Goal: Task Accomplishment & Management: Manage account settings

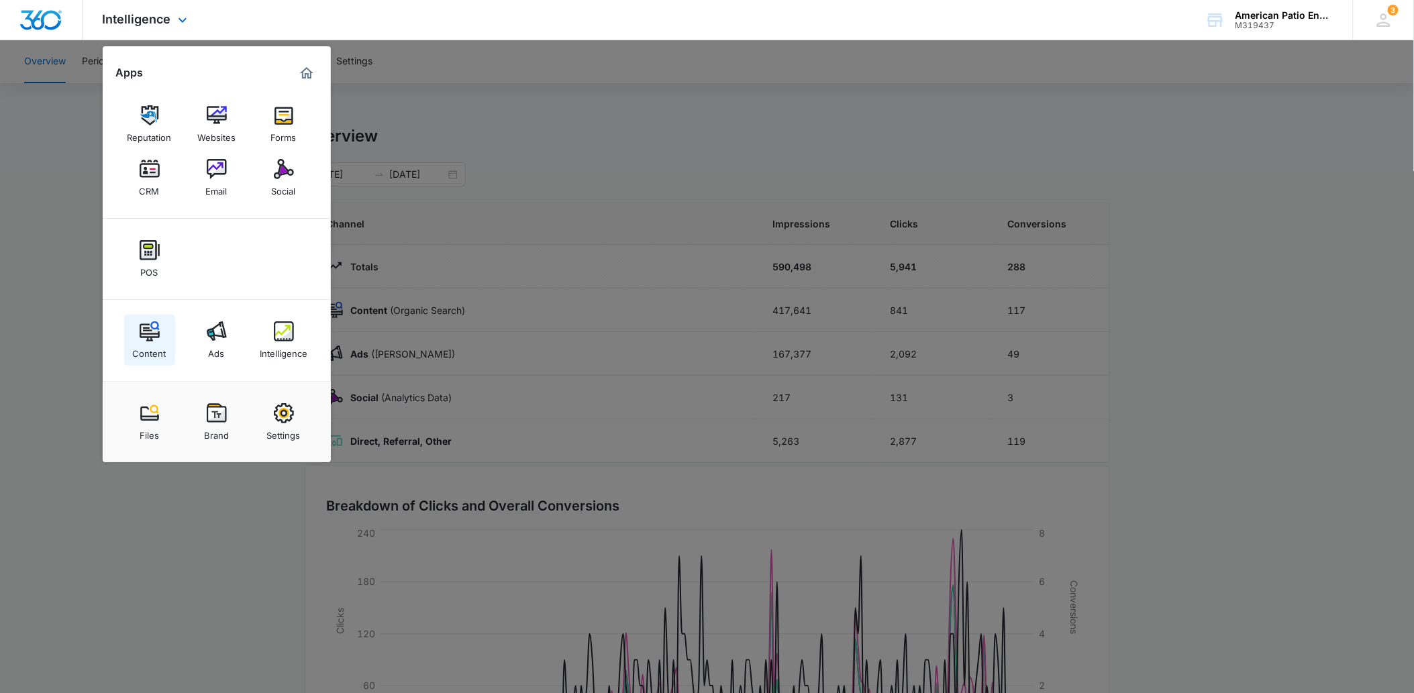
click at [149, 334] on img at bounding box center [150, 332] width 20 height 20
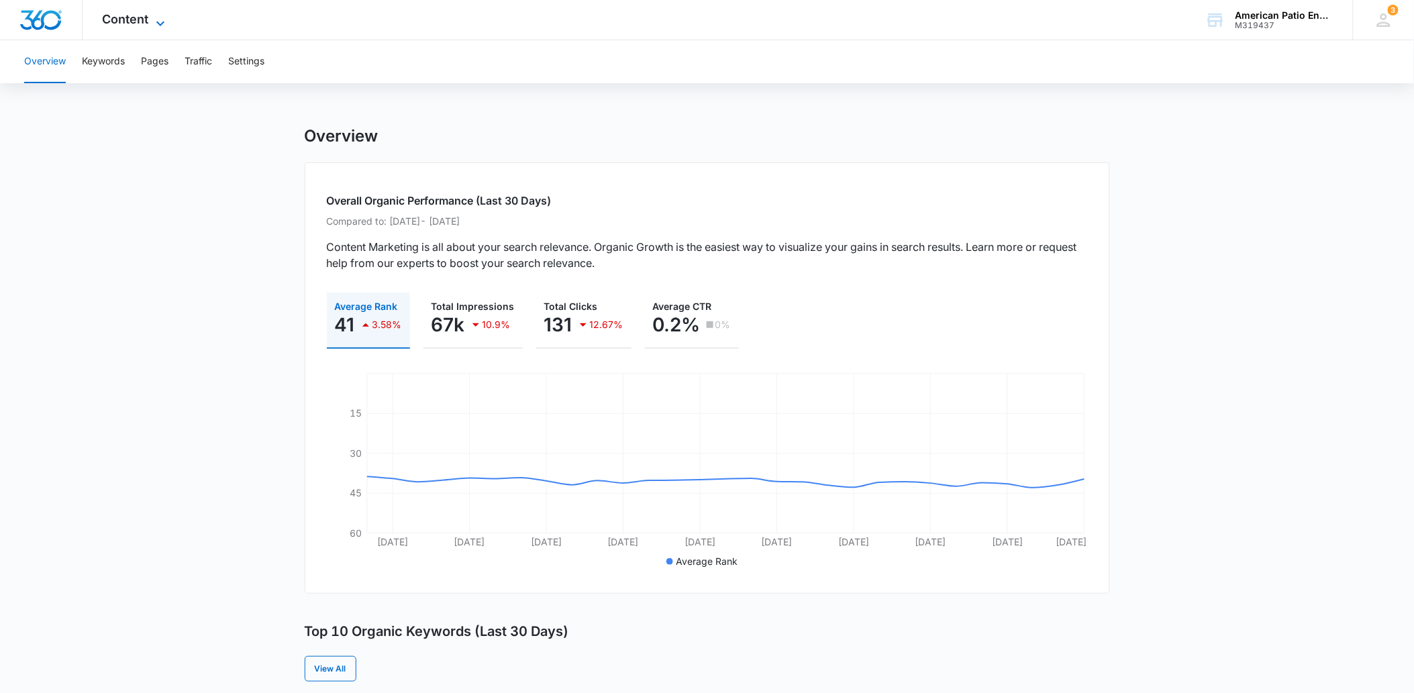
click at [103, 22] on span "Content" at bounding box center [126, 19] width 46 height 14
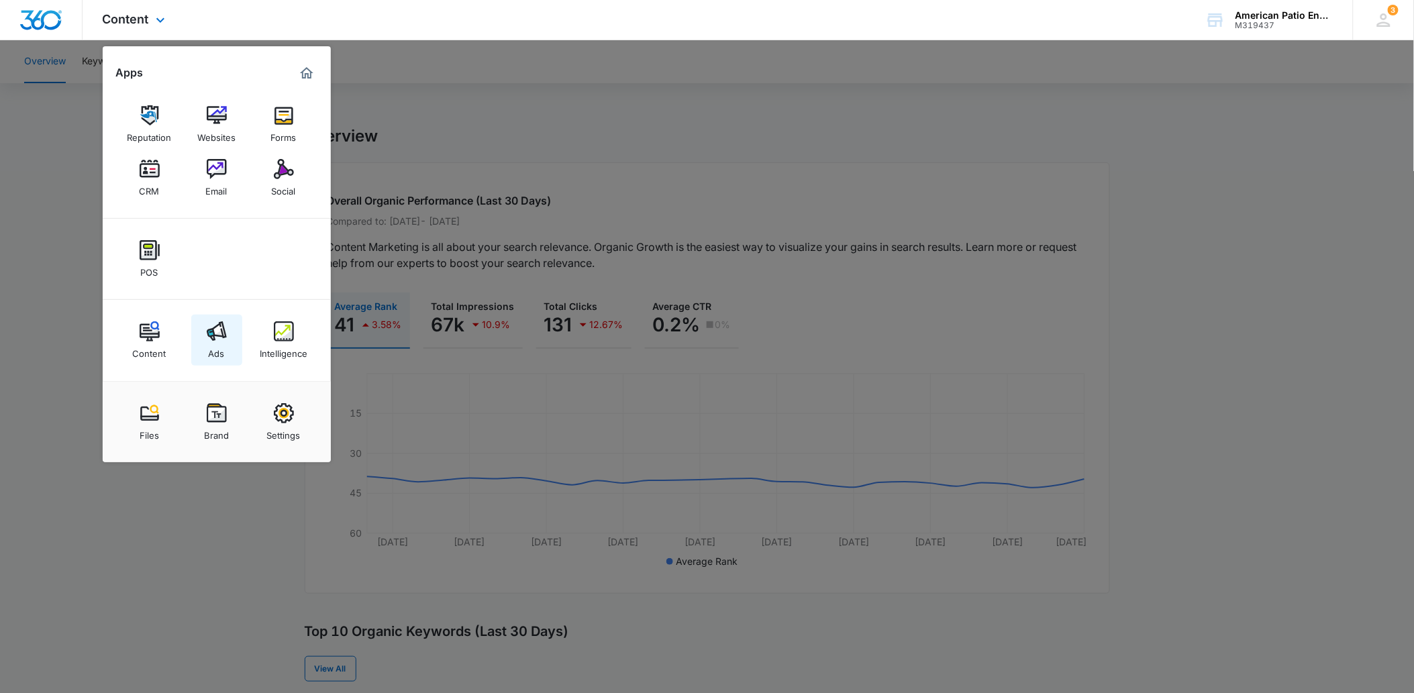
click at [215, 333] on img at bounding box center [217, 332] width 20 height 20
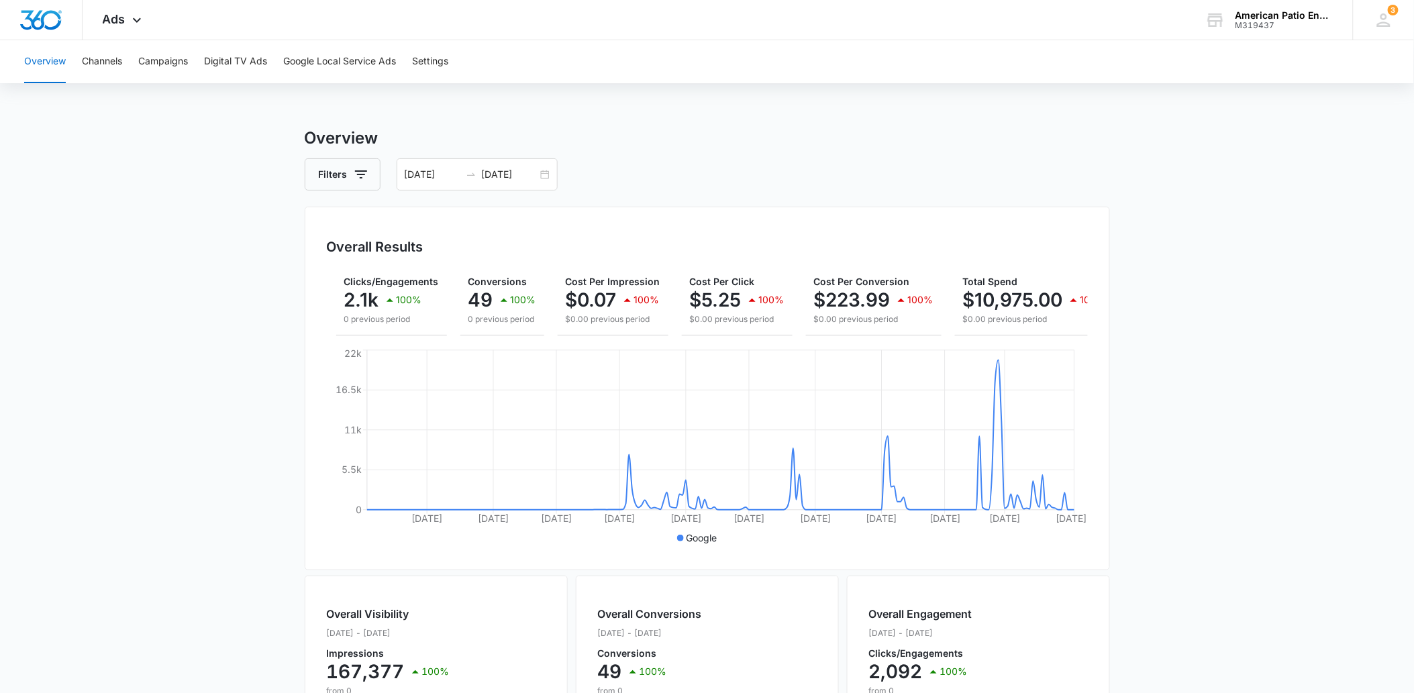
scroll to position [0, 153]
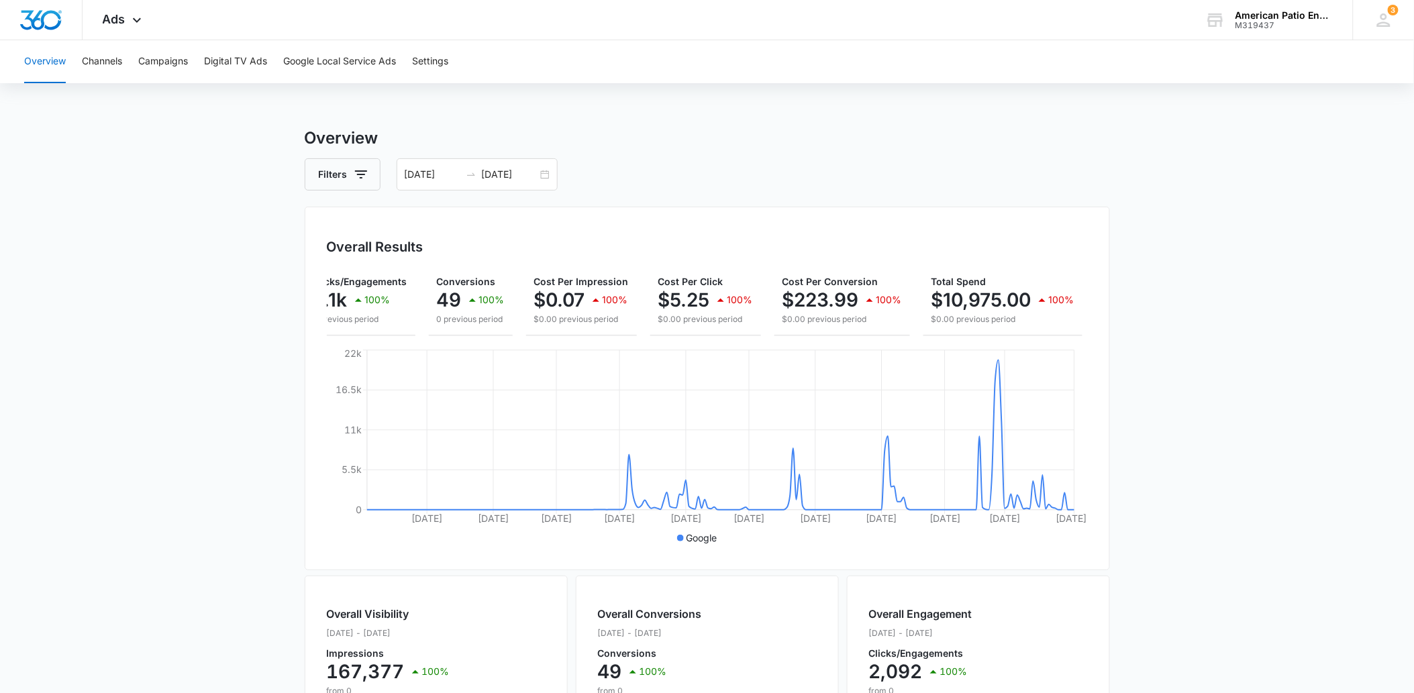
drag, startPoint x: 887, startPoint y: 336, endPoint x: 670, endPoint y: 168, distance: 274.2
click at [670, 168] on div "Filters [DATE] [DATE]" at bounding box center [707, 174] width 805 height 32
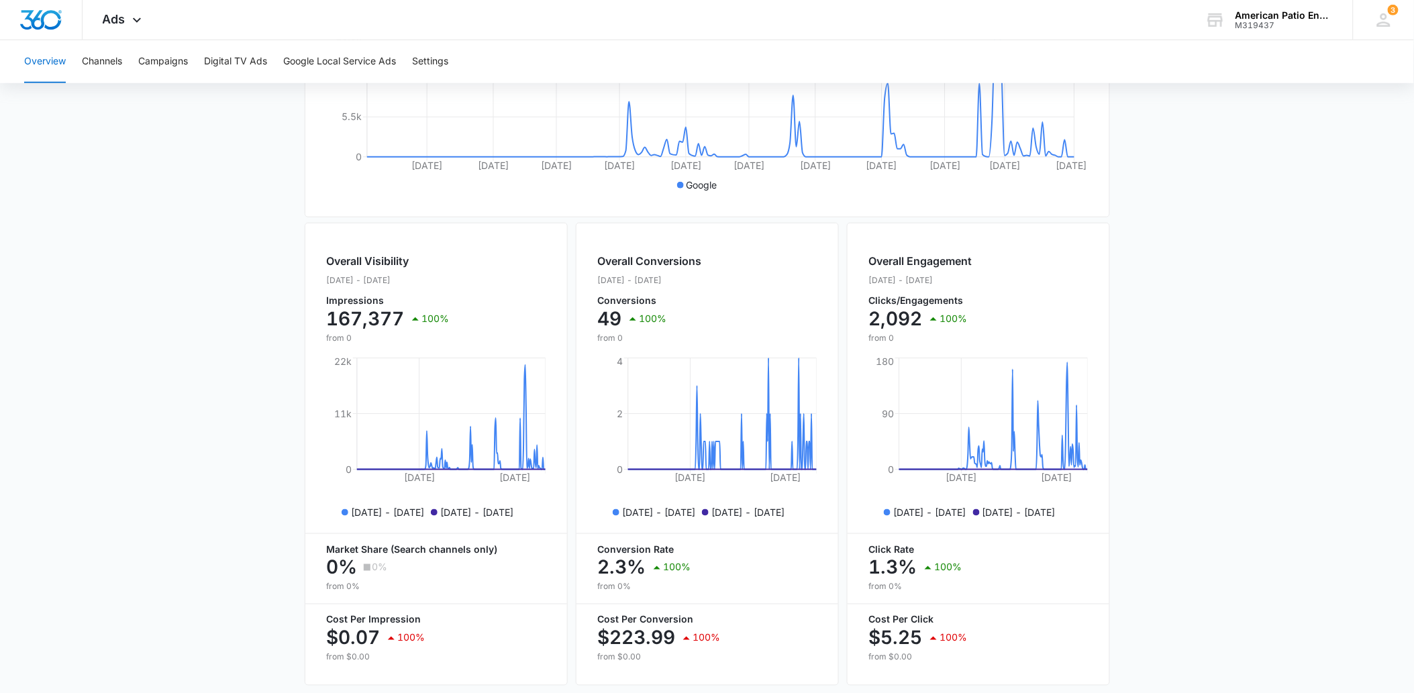
scroll to position [0, 138]
click at [117, 64] on button "Channels" at bounding box center [102, 61] width 40 height 43
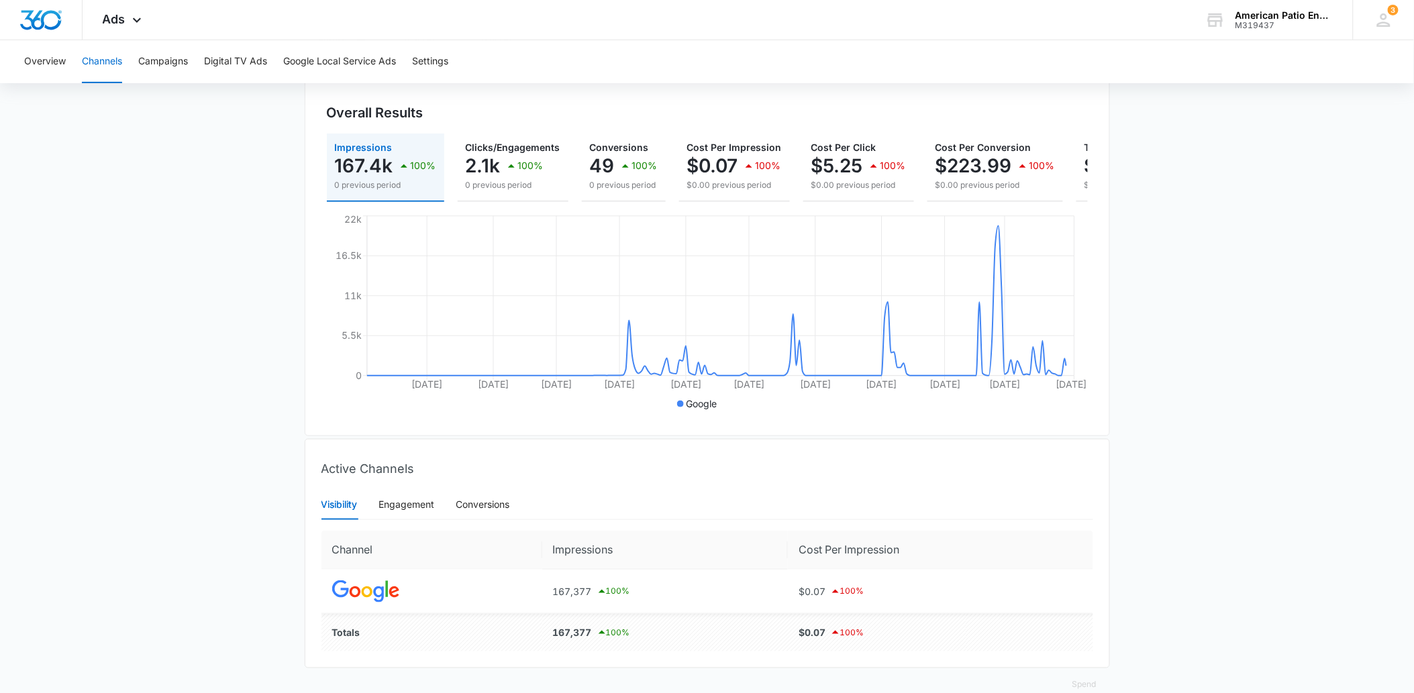
scroll to position [168, 0]
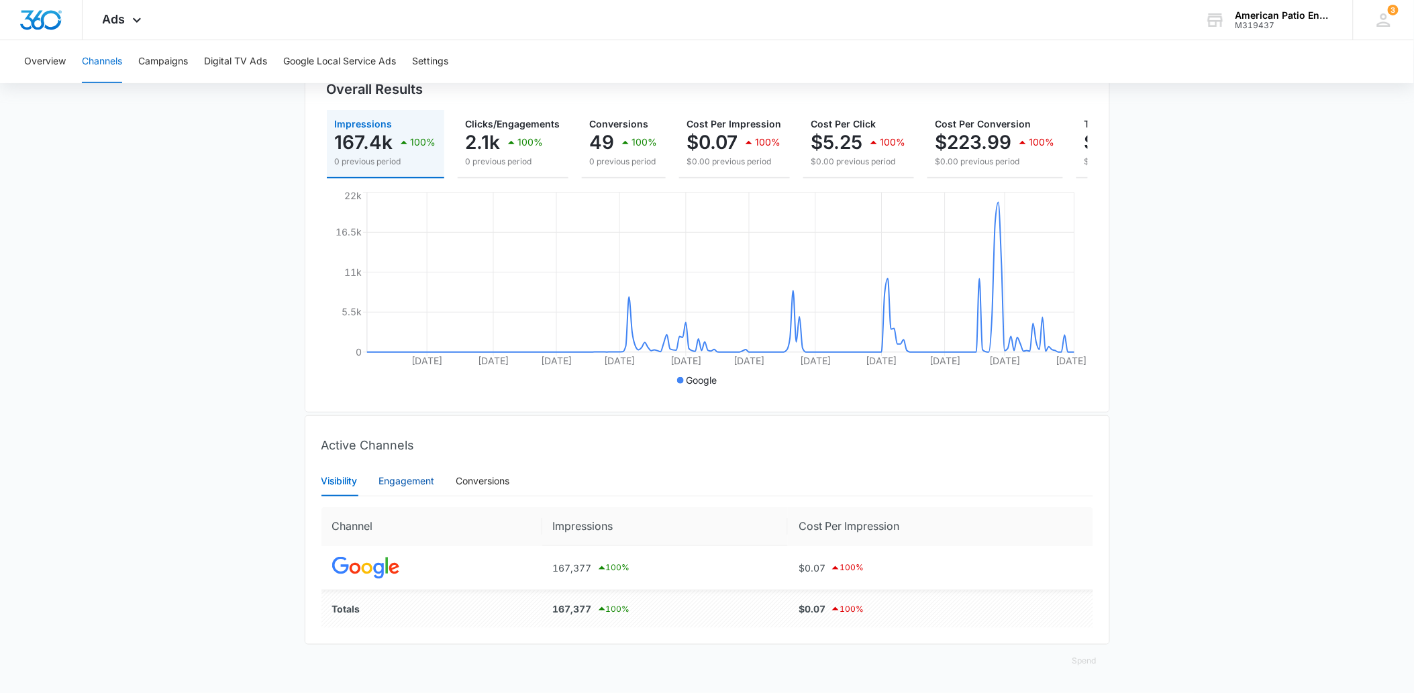
click at [392, 474] on div "Engagement" at bounding box center [407, 481] width 56 height 15
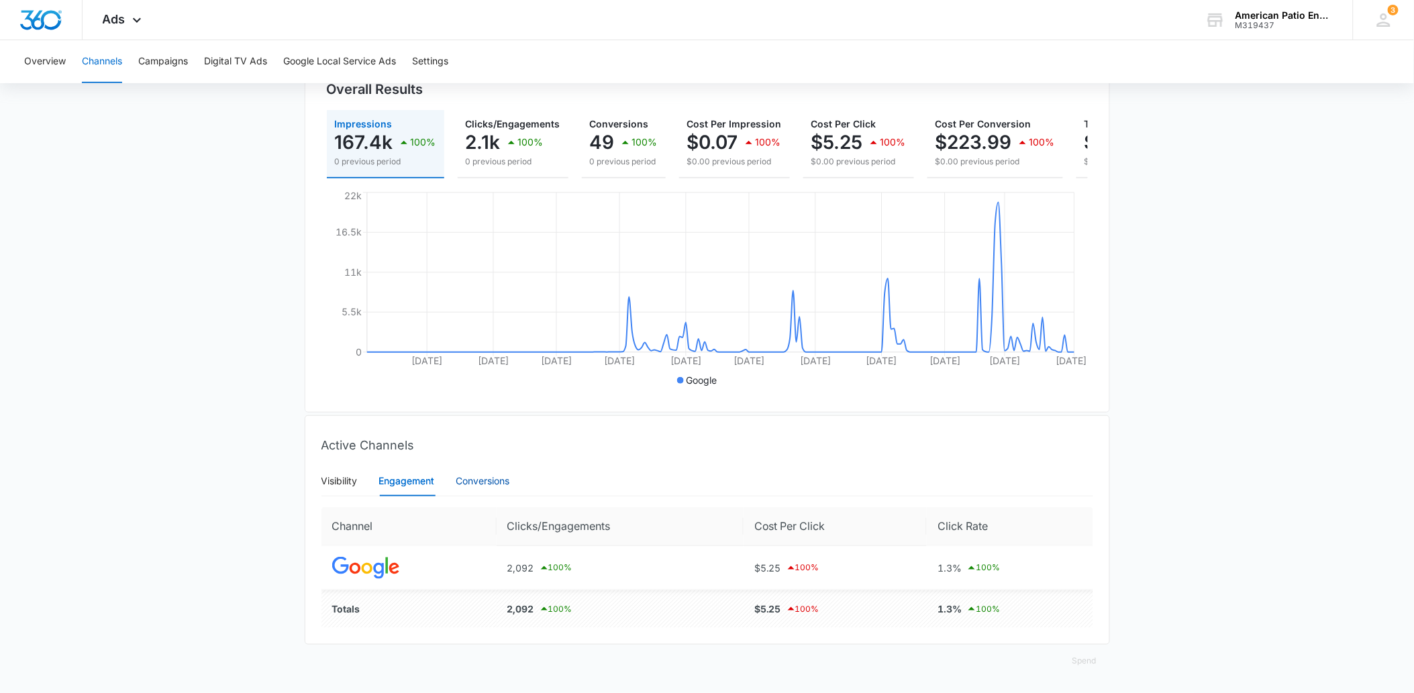
click at [485, 477] on div "Conversions" at bounding box center [483, 481] width 54 height 15
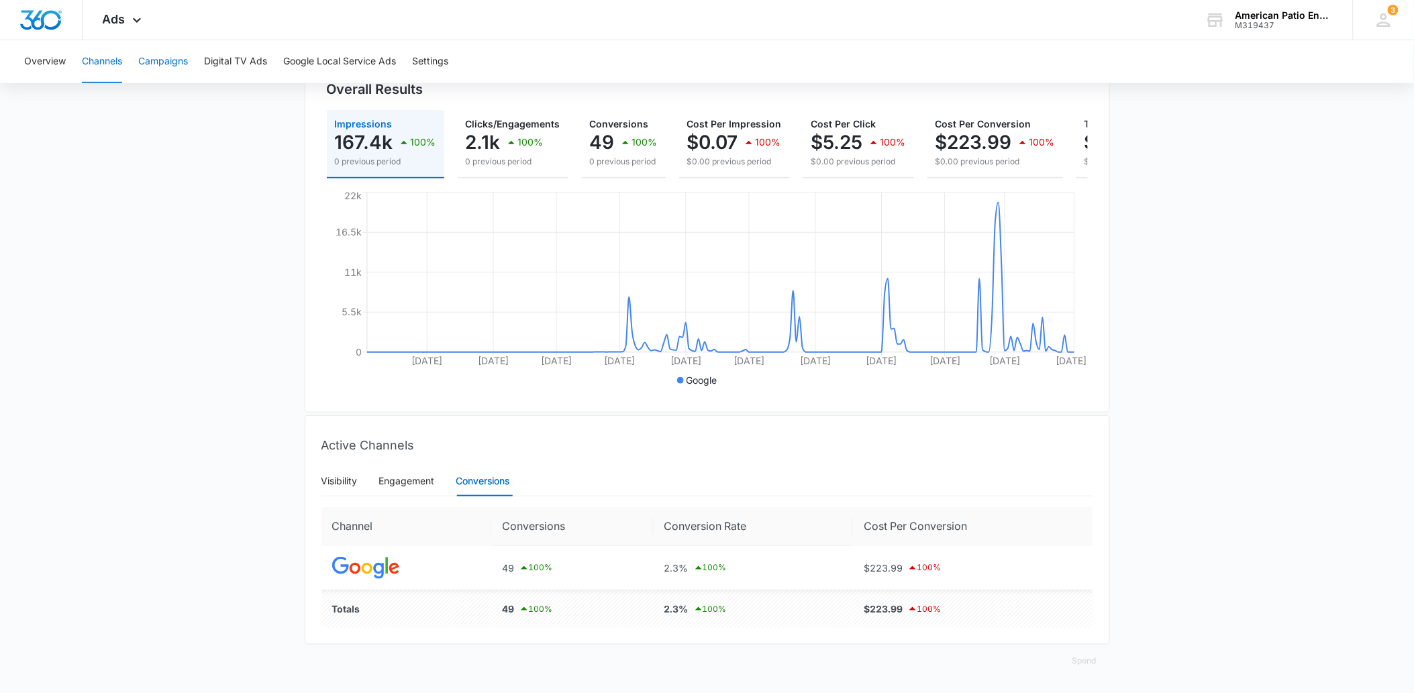
click at [156, 58] on button "Campaigns" at bounding box center [163, 61] width 50 height 43
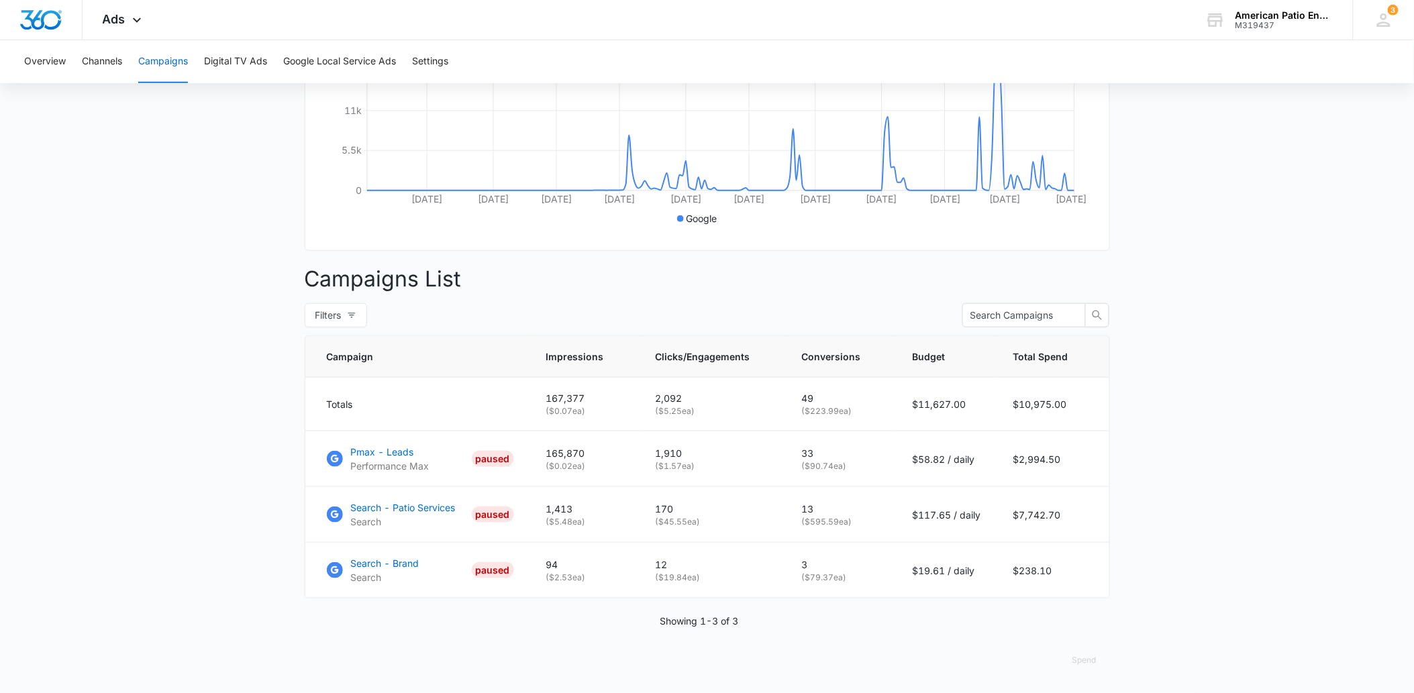
scroll to position [306, 0]
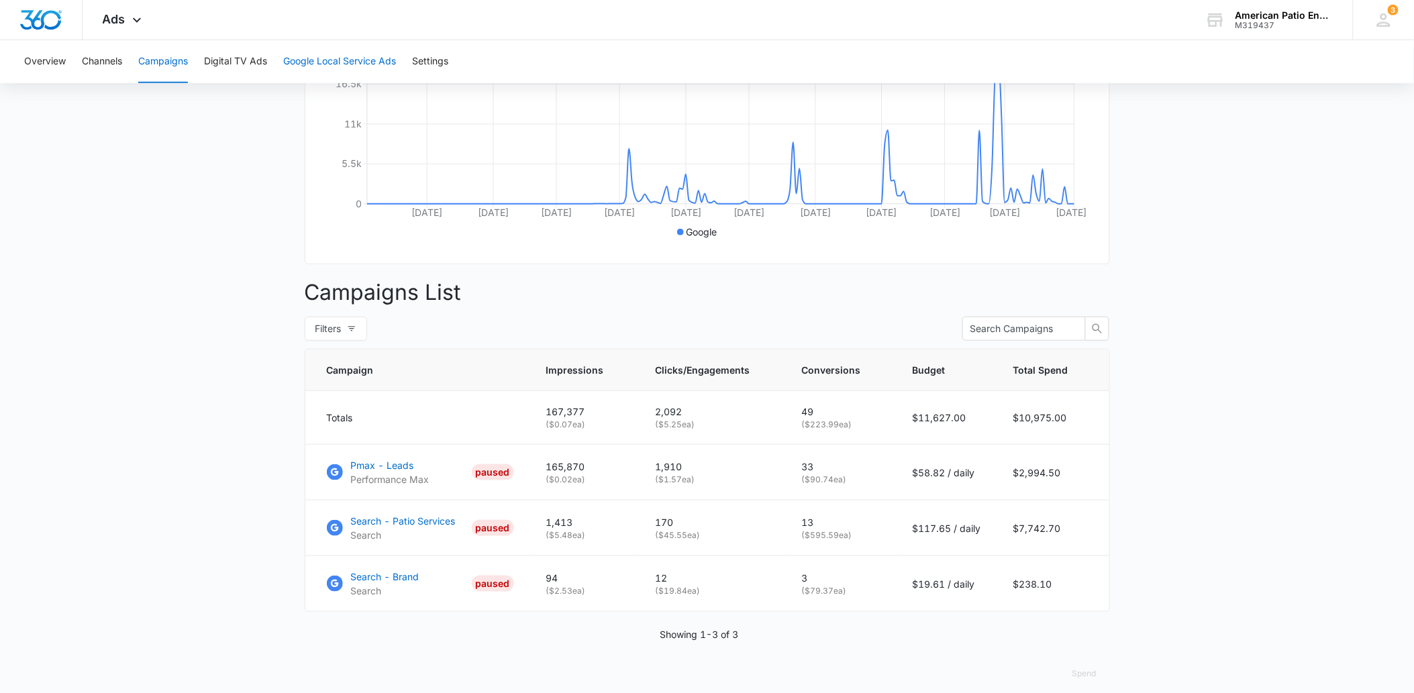
click at [323, 52] on button "Google Local Service Ads" at bounding box center [339, 61] width 113 height 43
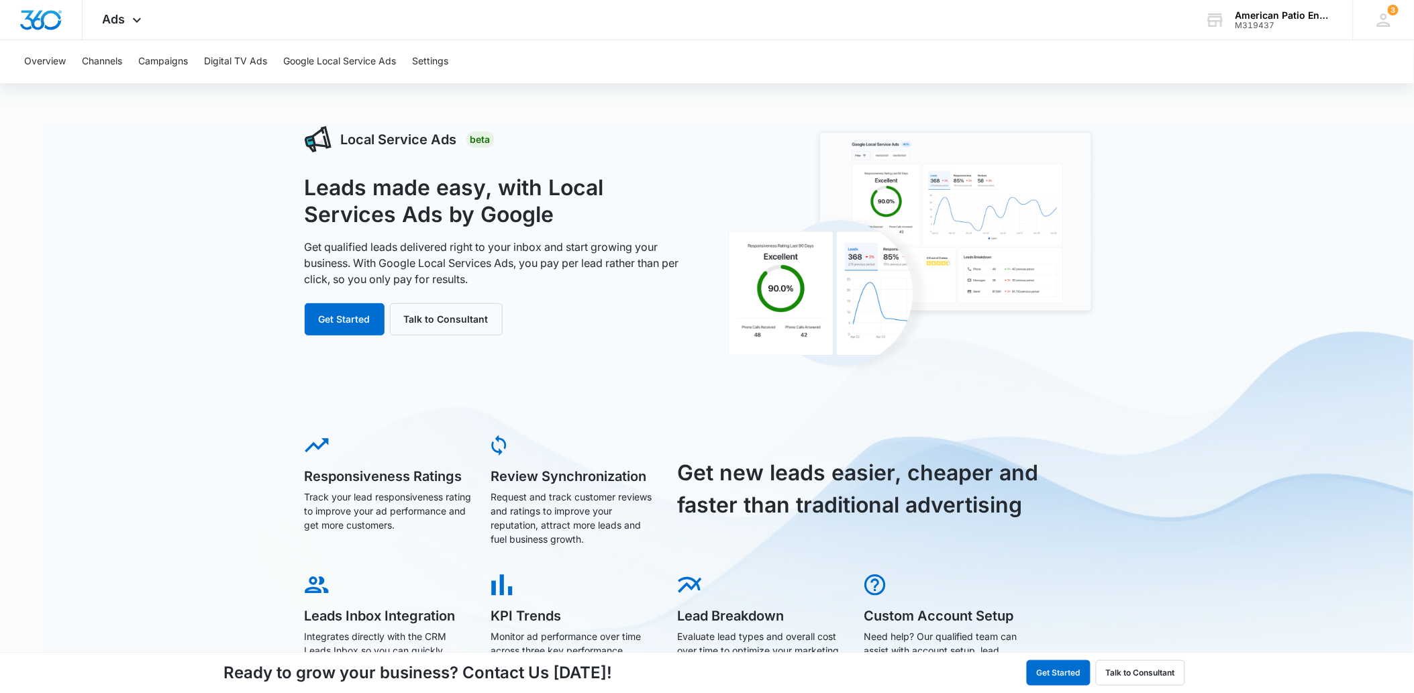
drag, startPoint x: 104, startPoint y: 18, endPoint x: 32, endPoint y: 158, distance: 157.0
click at [32, 158] on div "Local Service Ads Beta Leads made easy, with Local Services Ads by Google Get q…" at bounding box center [707, 537] width 1414 height 822
click at [123, 15] on span "Ads" at bounding box center [114, 19] width 23 height 14
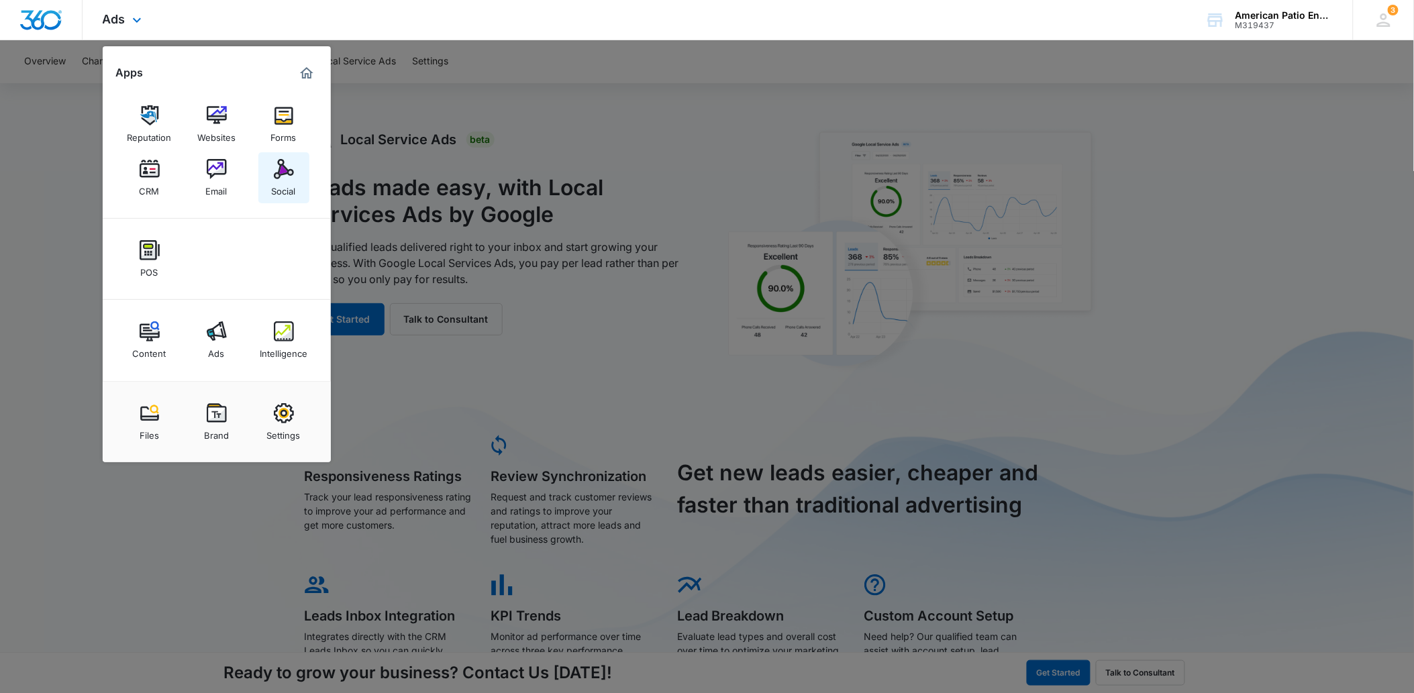
click at [280, 175] on img at bounding box center [284, 169] width 20 height 20
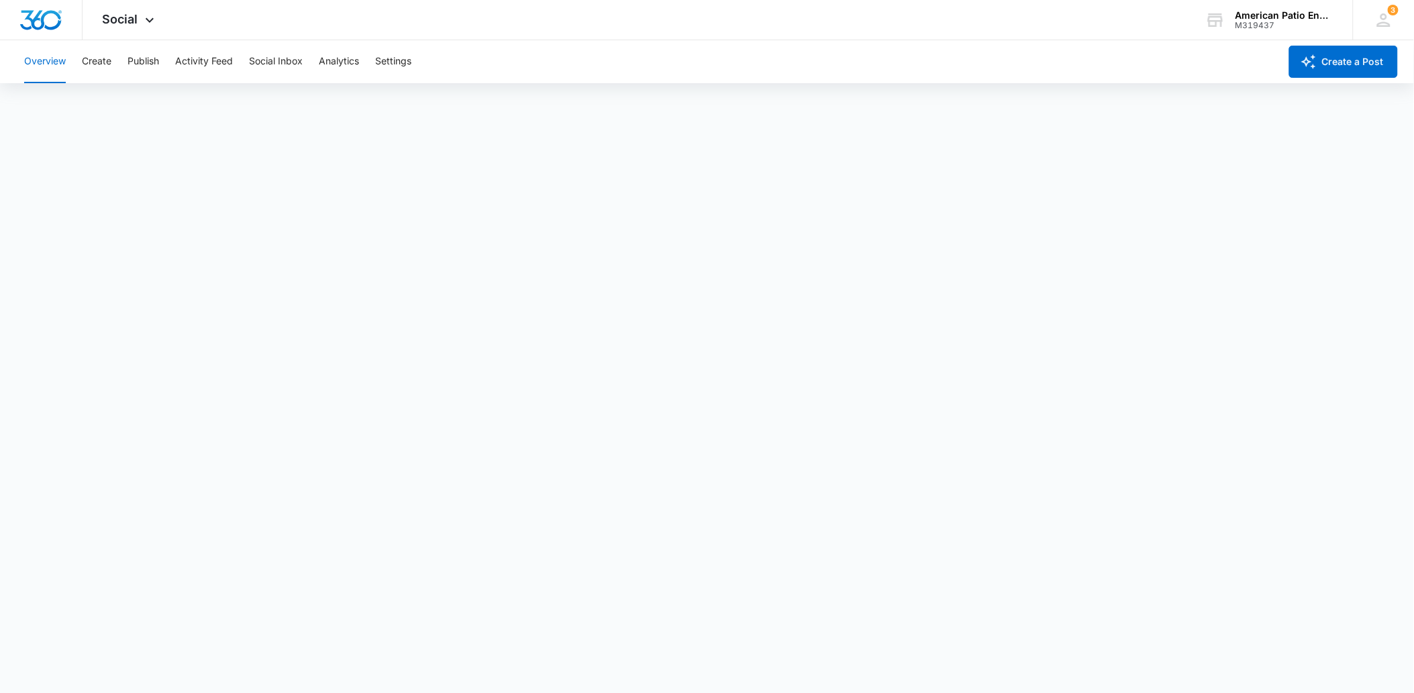
scroll to position [4, 0]
click at [272, 62] on button "Social Inbox" at bounding box center [276, 61] width 54 height 43
click at [200, 59] on button "Activity Feed" at bounding box center [204, 61] width 58 height 43
drag, startPoint x: 200, startPoint y: 59, endPoint x: 183, endPoint y: 64, distance: 18.1
click at [183, 64] on button "Activity Feed" at bounding box center [204, 61] width 58 height 43
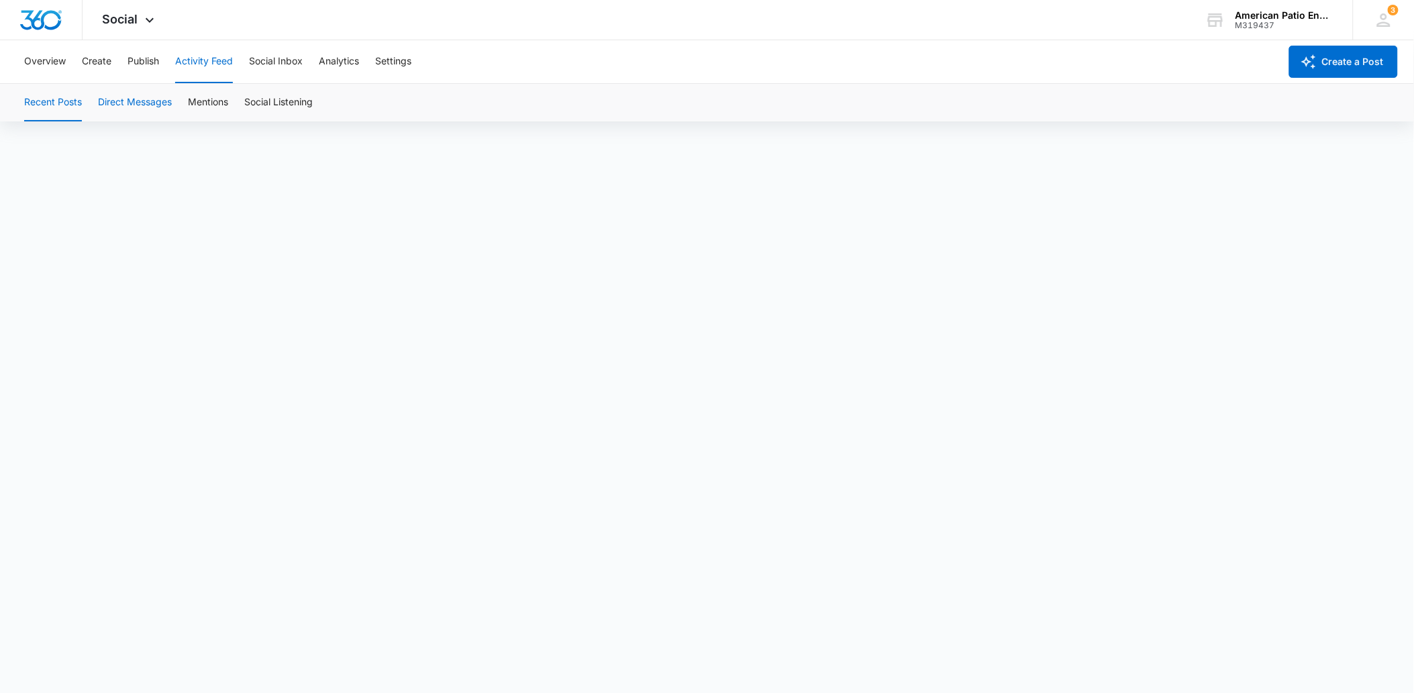
click at [143, 101] on button "Direct Messages" at bounding box center [135, 103] width 74 height 38
click at [201, 106] on button "Mentions" at bounding box center [208, 103] width 40 height 38
click at [281, 106] on button "Social Listening" at bounding box center [278, 103] width 68 height 38
click at [290, 60] on button "Social Inbox" at bounding box center [276, 61] width 54 height 43
click at [352, 54] on button "Analytics" at bounding box center [339, 61] width 40 height 43
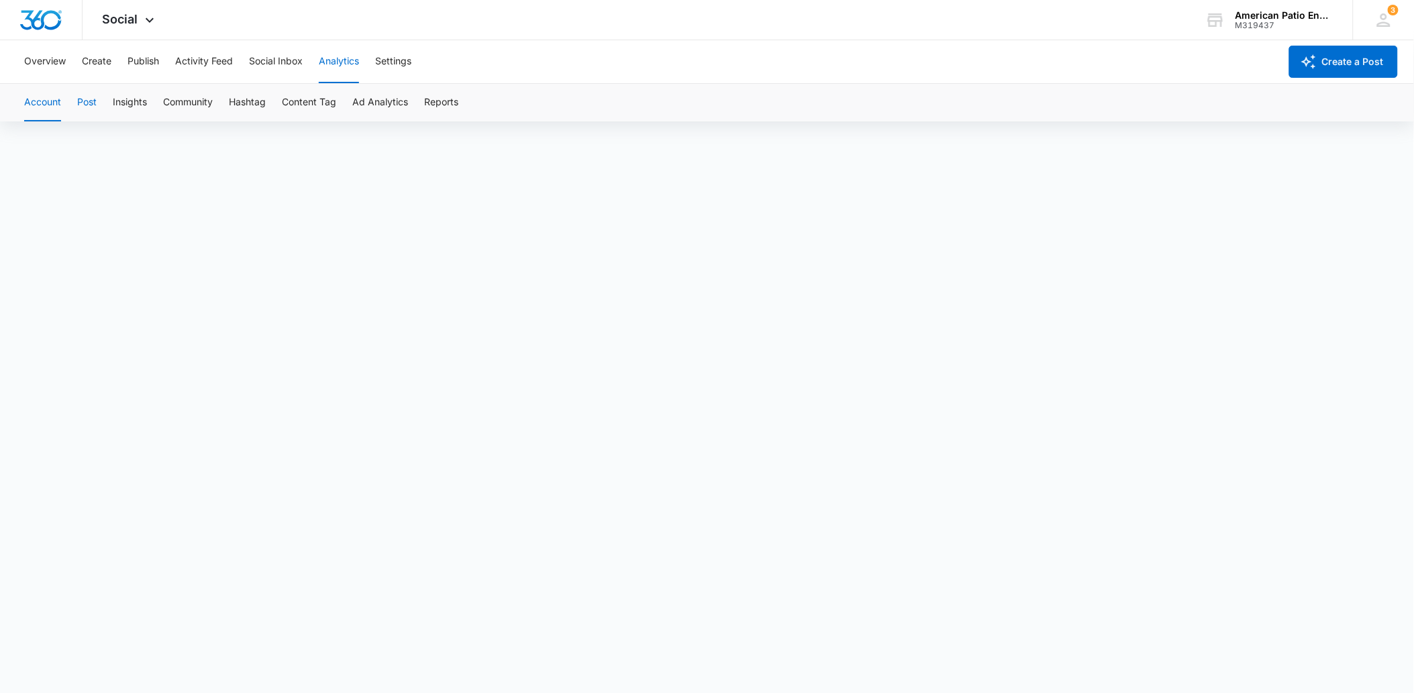
click at [79, 103] on button "Post" at bounding box center [86, 103] width 19 height 38
click at [121, 94] on button "Insights" at bounding box center [130, 103] width 34 height 38
click at [445, 97] on button "Reports" at bounding box center [441, 103] width 34 height 38
click at [150, 55] on button "Publish" at bounding box center [144, 61] width 32 height 43
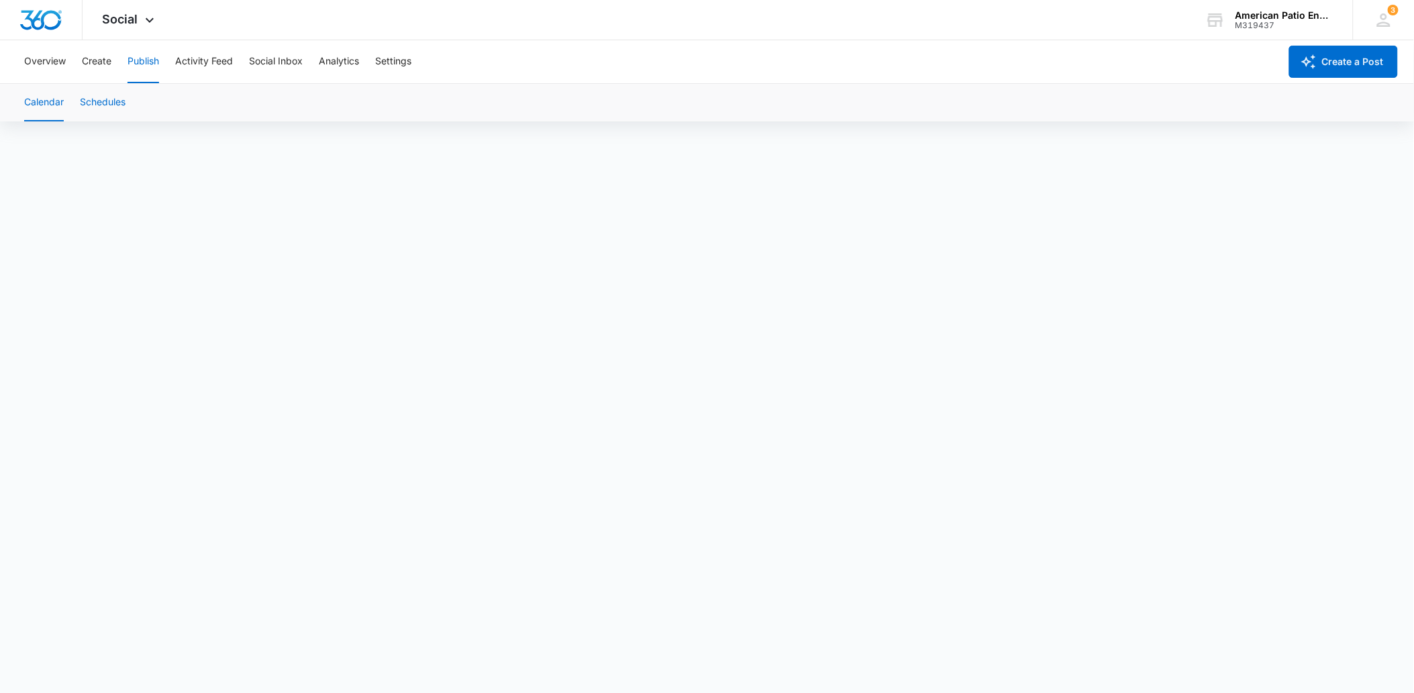
click at [109, 105] on button "Schedules" at bounding box center [103, 103] width 46 height 38
click at [222, 55] on button "Activity Feed" at bounding box center [204, 61] width 58 height 43
click at [117, 97] on button "Direct Messages" at bounding box center [135, 103] width 74 height 38
click at [383, 62] on button "Settings" at bounding box center [393, 61] width 36 height 43
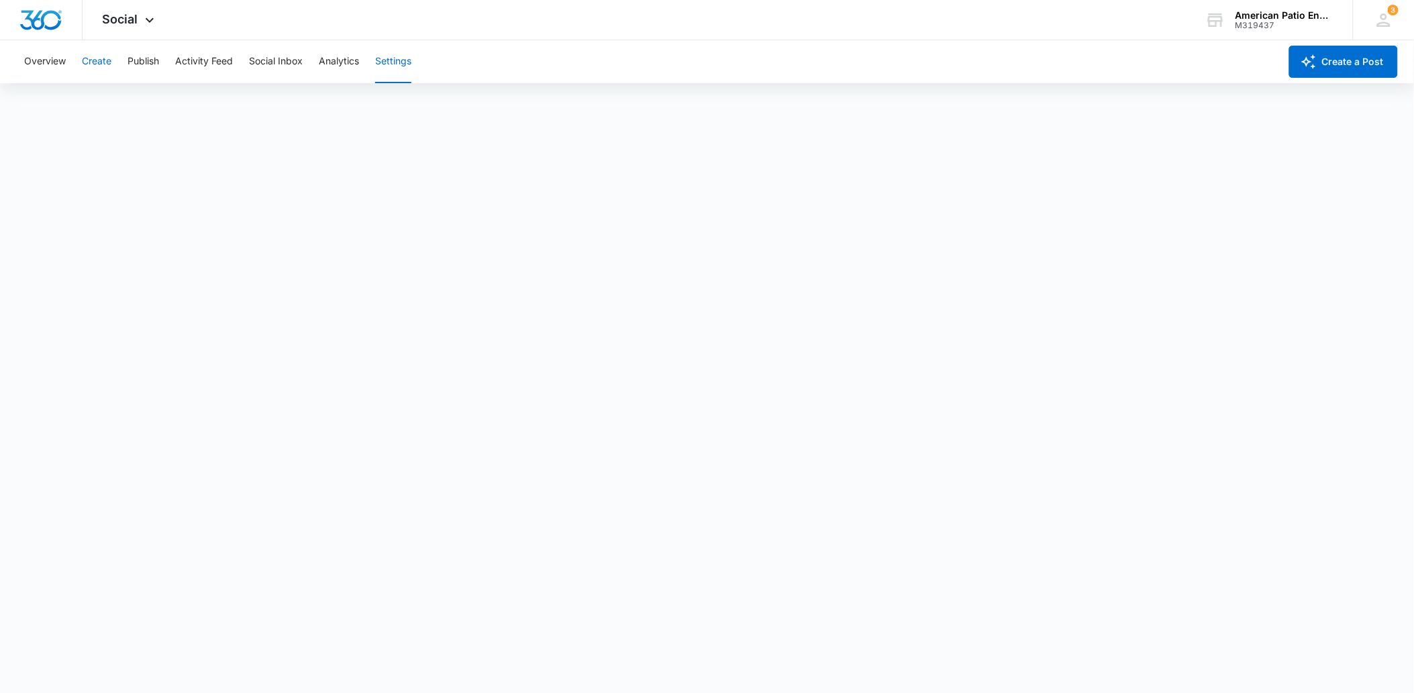
click at [91, 58] on button "Create" at bounding box center [97, 61] width 30 height 43
click at [122, 97] on button "Approvals" at bounding box center [131, 103] width 45 height 38
click at [190, 106] on button "Recommendations" at bounding box center [210, 103] width 81 height 38
click at [299, 103] on button "Auto Import" at bounding box center [293, 103] width 52 height 38
click at [136, 109] on button "Approvals" at bounding box center [131, 103] width 45 height 38
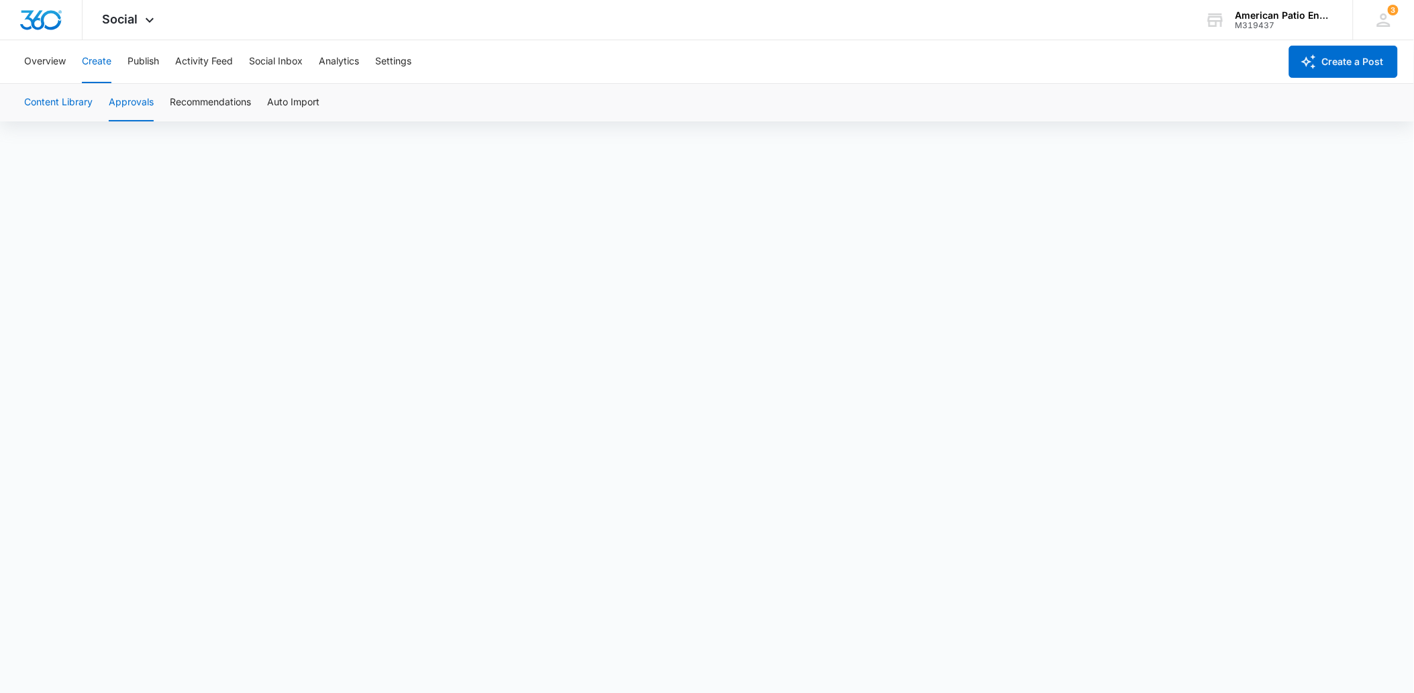
click at [68, 103] on button "Content Library" at bounding box center [58, 103] width 68 height 38
click at [58, 62] on button "Overview" at bounding box center [45, 61] width 42 height 43
click at [97, 62] on button "Create" at bounding box center [97, 61] width 30 height 43
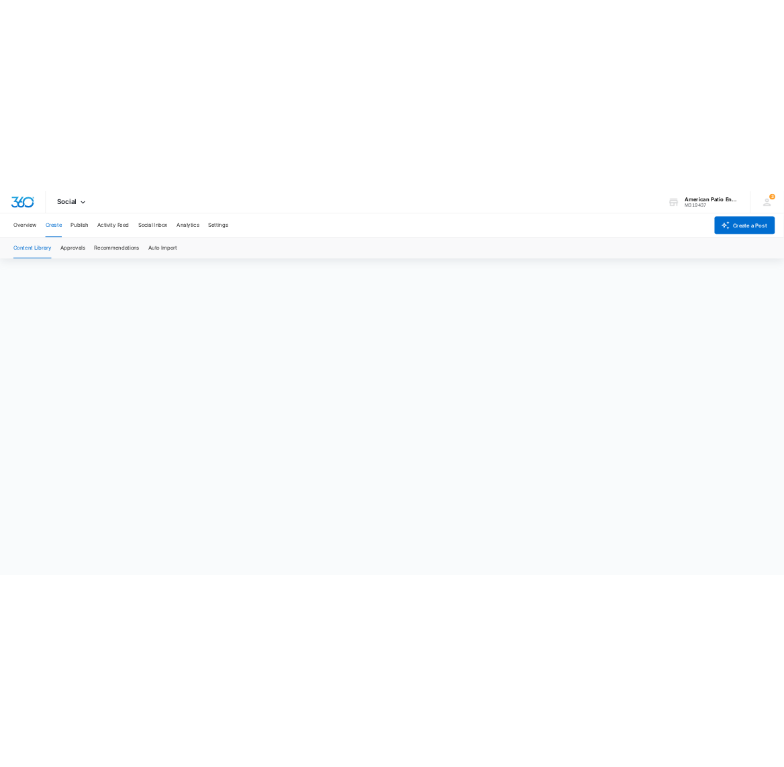
scroll to position [10, 0]
